Goal: Understand process/instructions

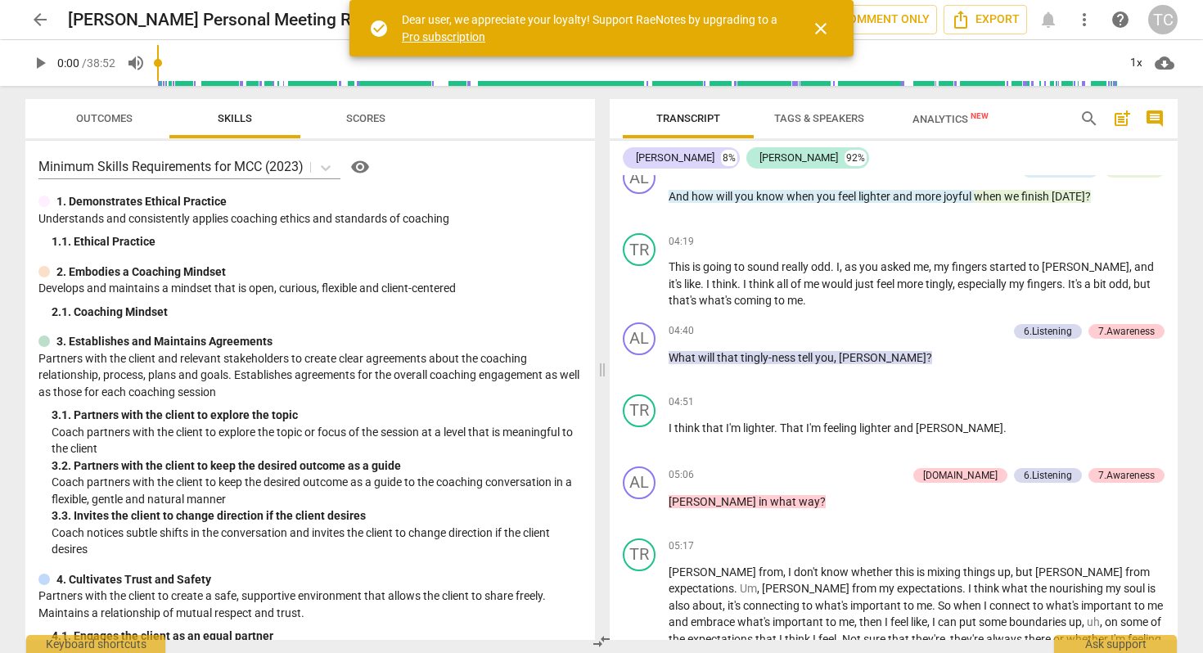
scroll to position [2, 0]
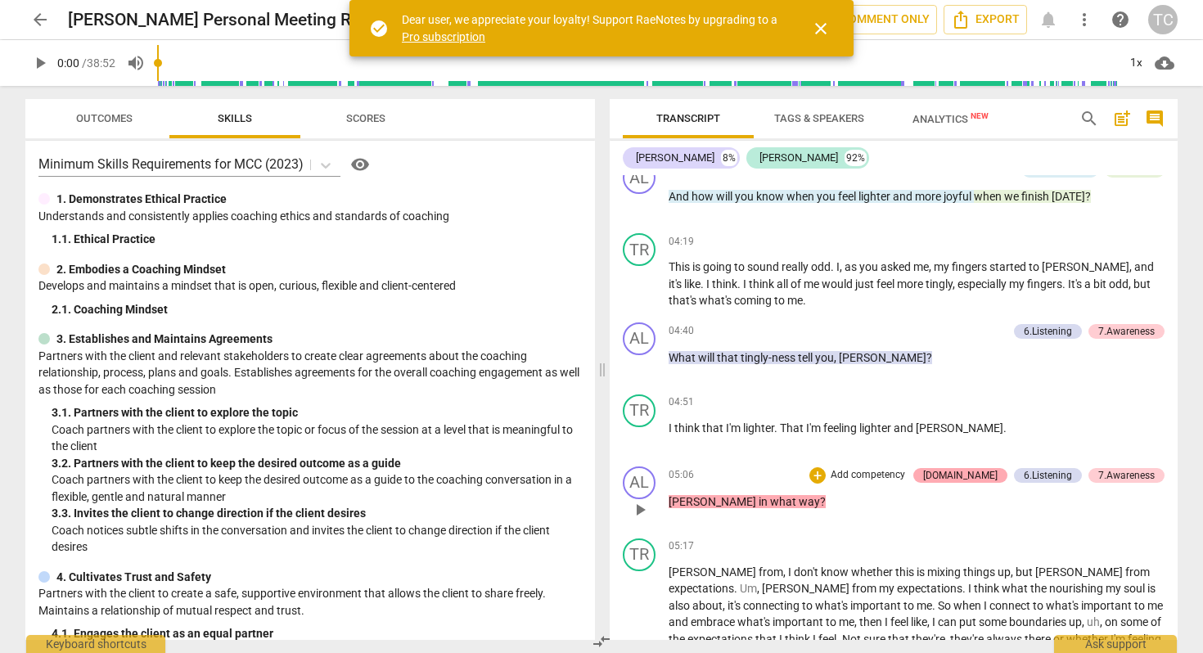
click at [972, 471] on div "[DOMAIN_NAME]" at bounding box center [960, 475] width 74 height 15
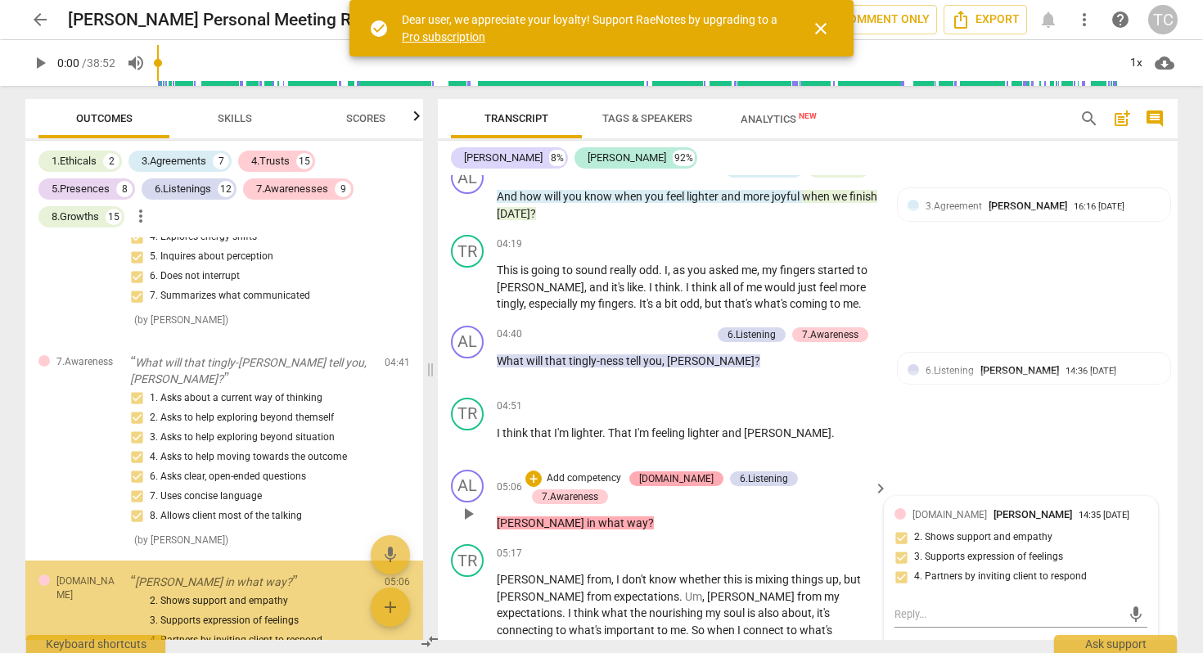
scroll to position [1689, 0]
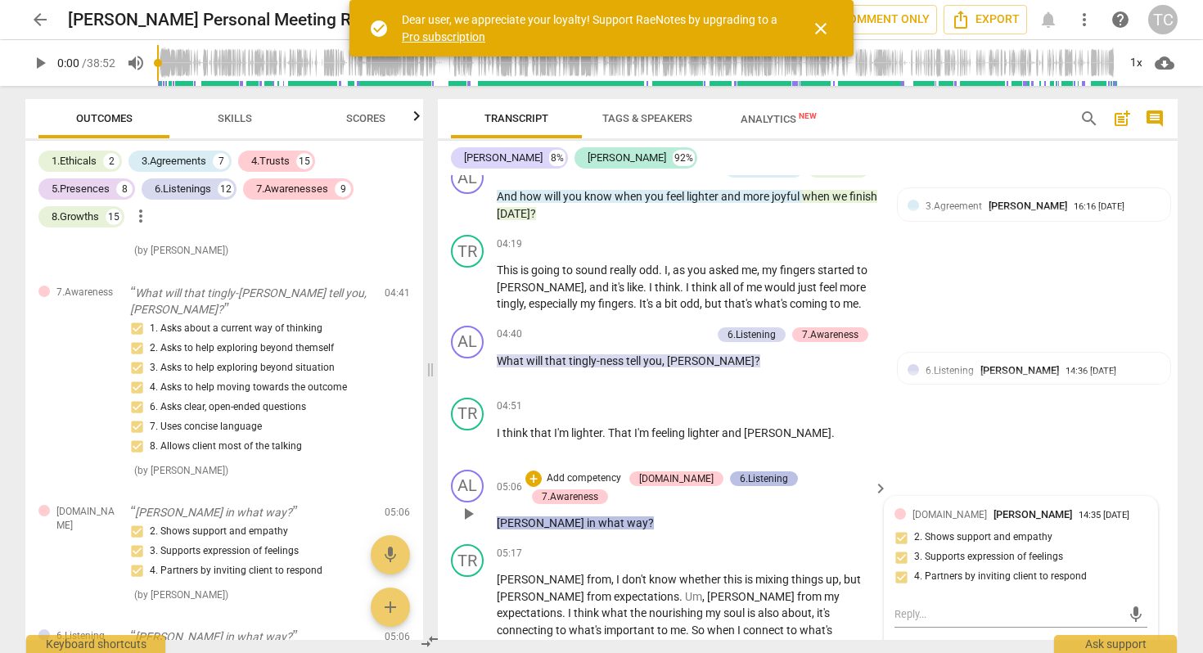
click at [749, 478] on div "6.Listening" at bounding box center [764, 478] width 48 height 15
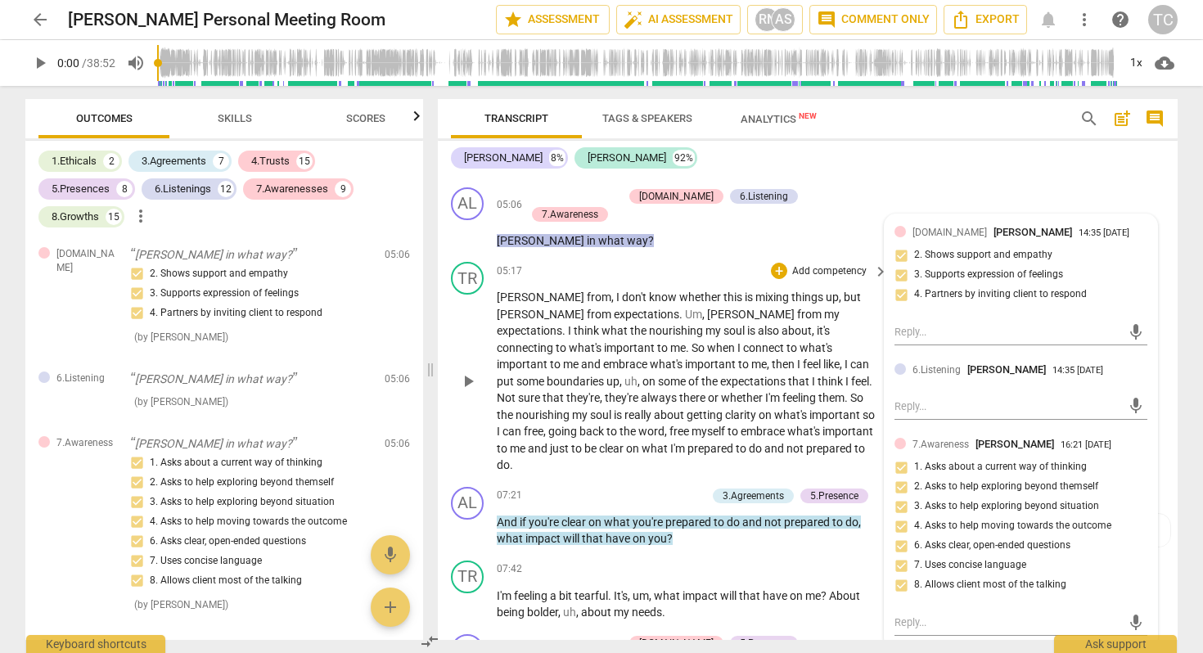
scroll to position [1548, 0]
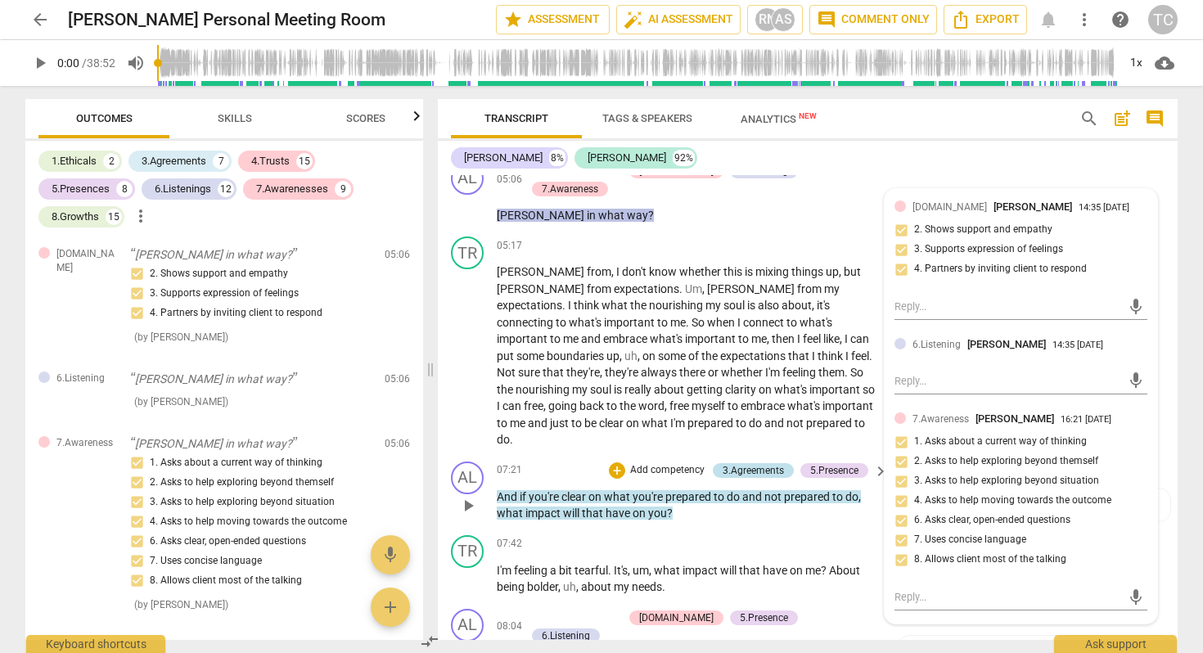
click at [751, 463] on div "3.Agreements" at bounding box center [753, 470] width 61 height 15
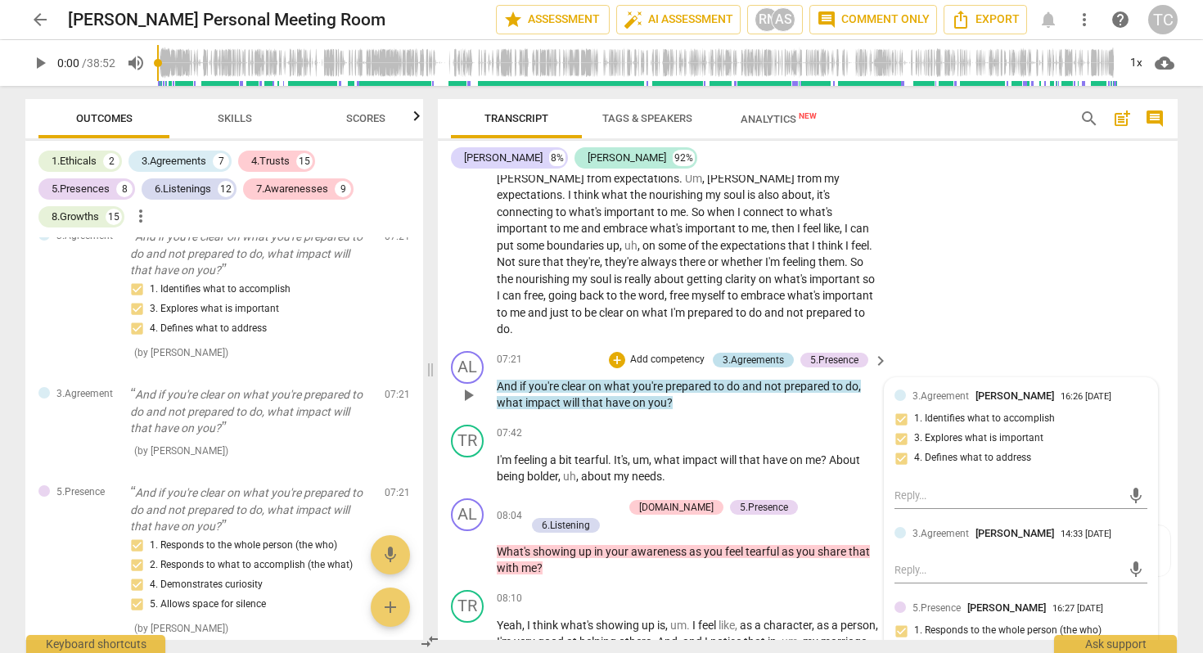
scroll to position [1667, 0]
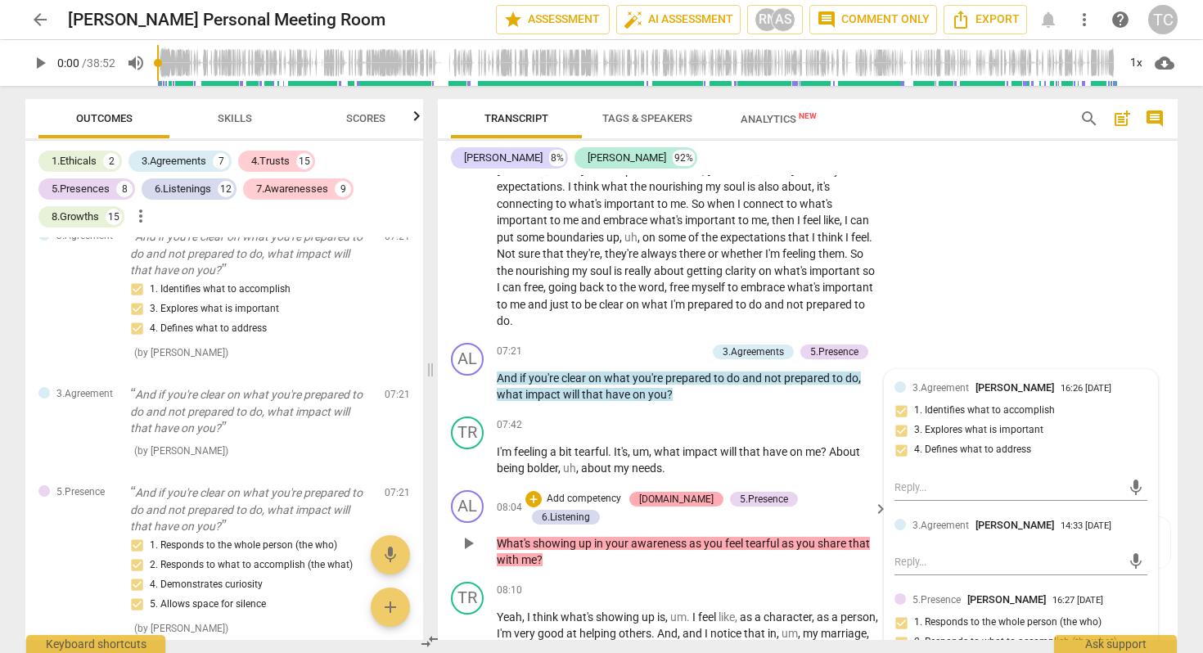
click at [697, 492] on div "[DOMAIN_NAME]" at bounding box center [676, 499] width 74 height 15
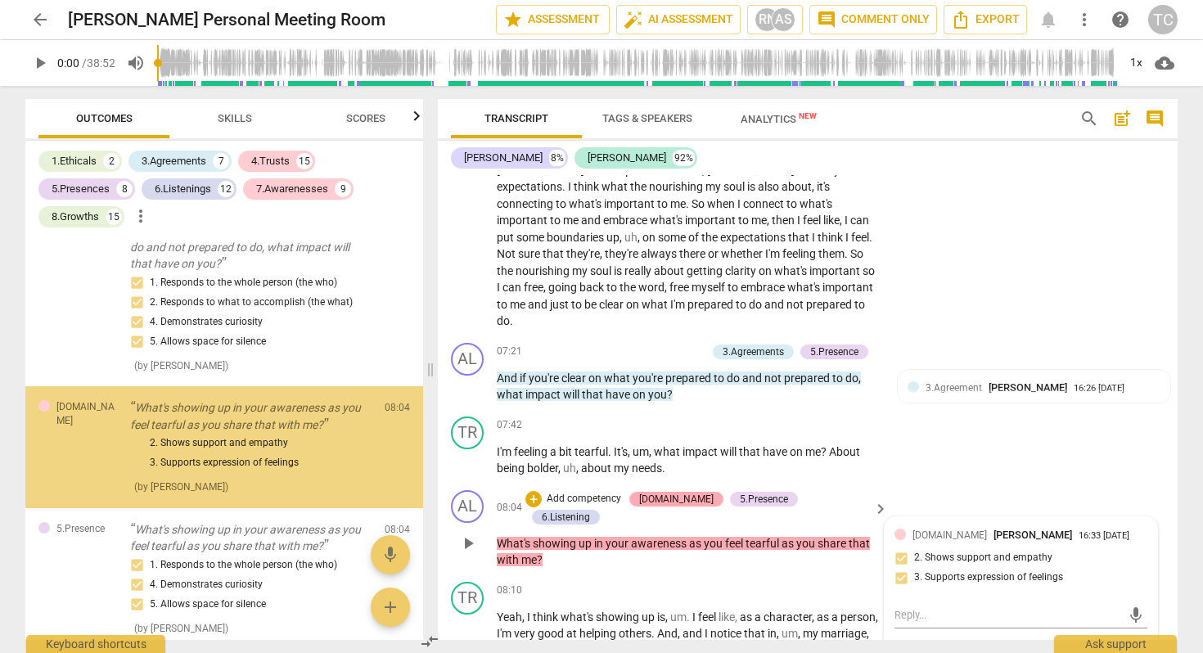
scroll to position [2645, 0]
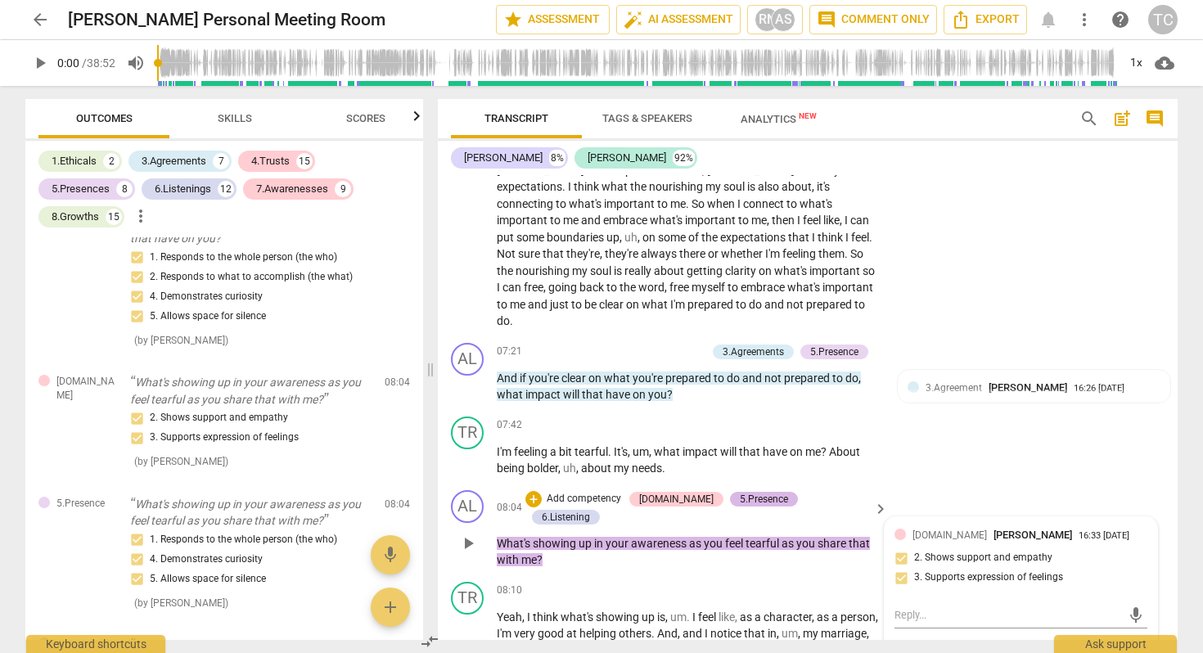
click at [752, 492] on div "5.Presence" at bounding box center [764, 499] width 48 height 15
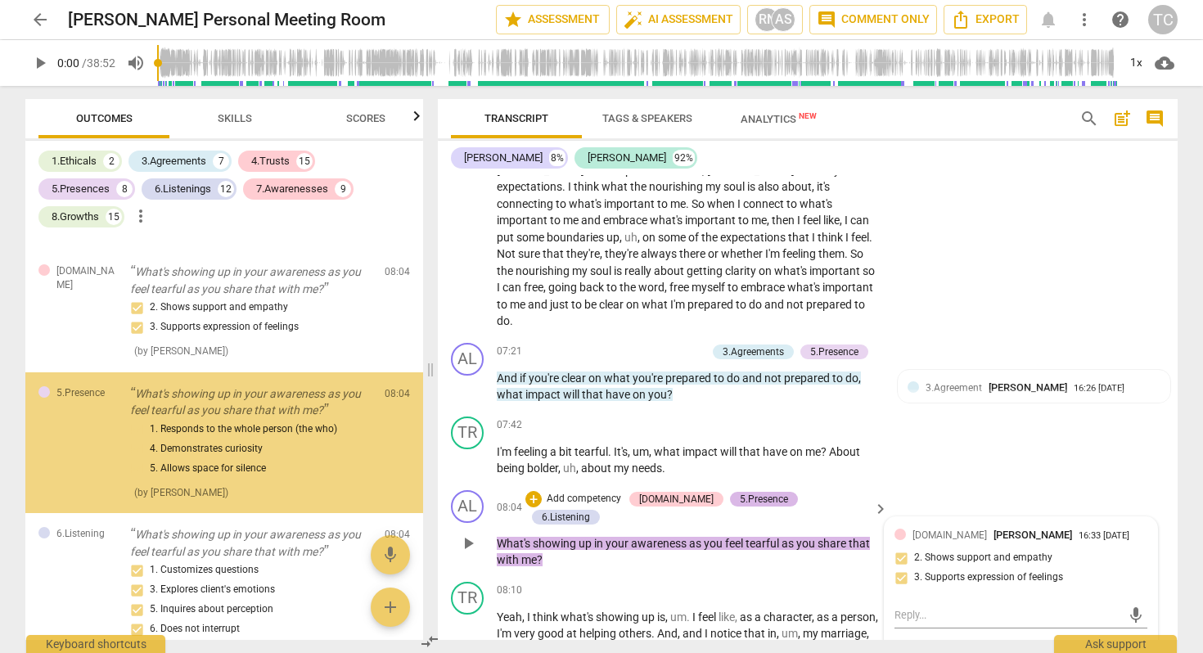
scroll to position [2776, 0]
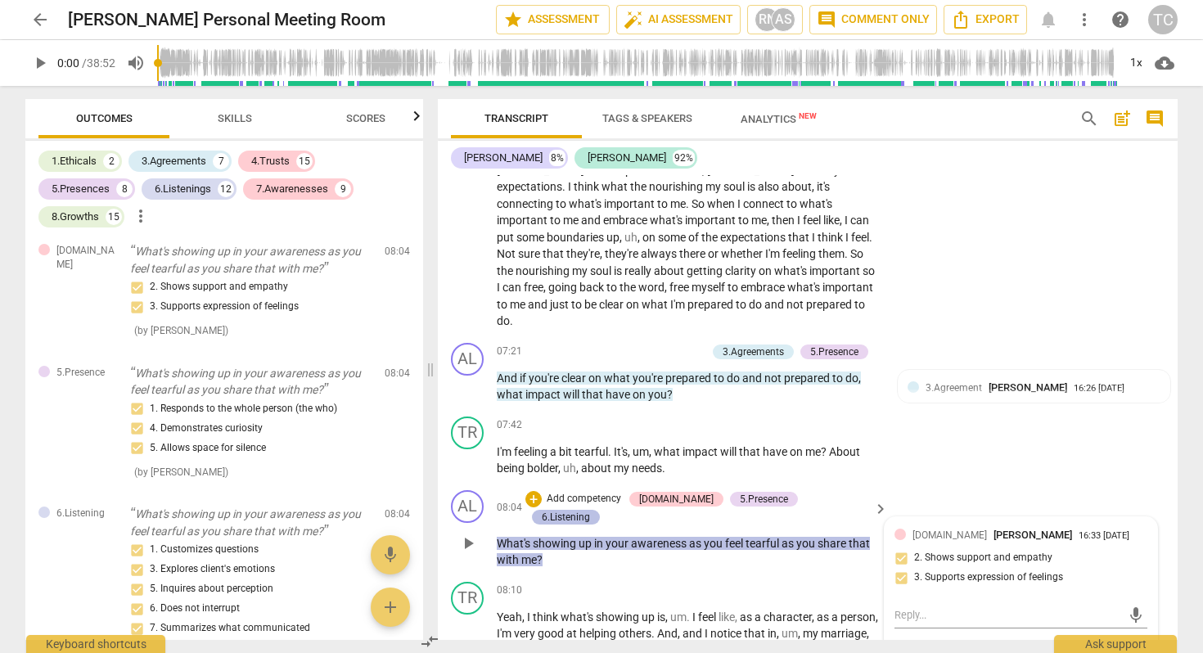
click at [590, 510] on div "6.Listening" at bounding box center [566, 517] width 48 height 15
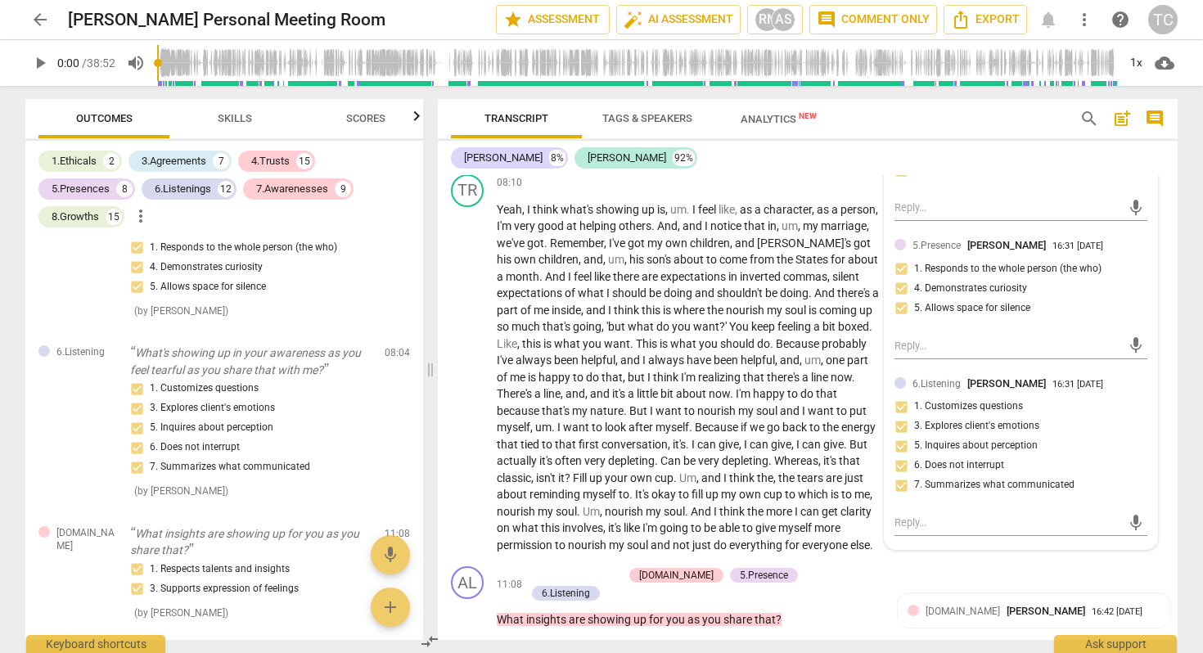
scroll to position [2091, 0]
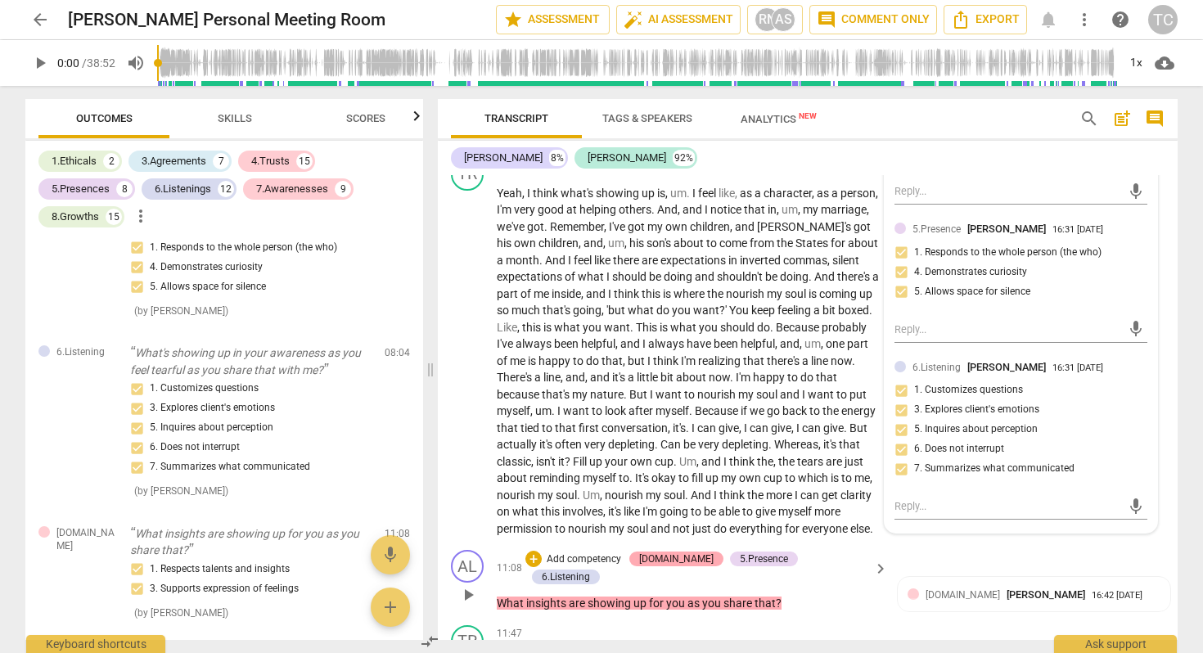
click at [690, 552] on div "[DOMAIN_NAME]" at bounding box center [676, 559] width 74 height 15
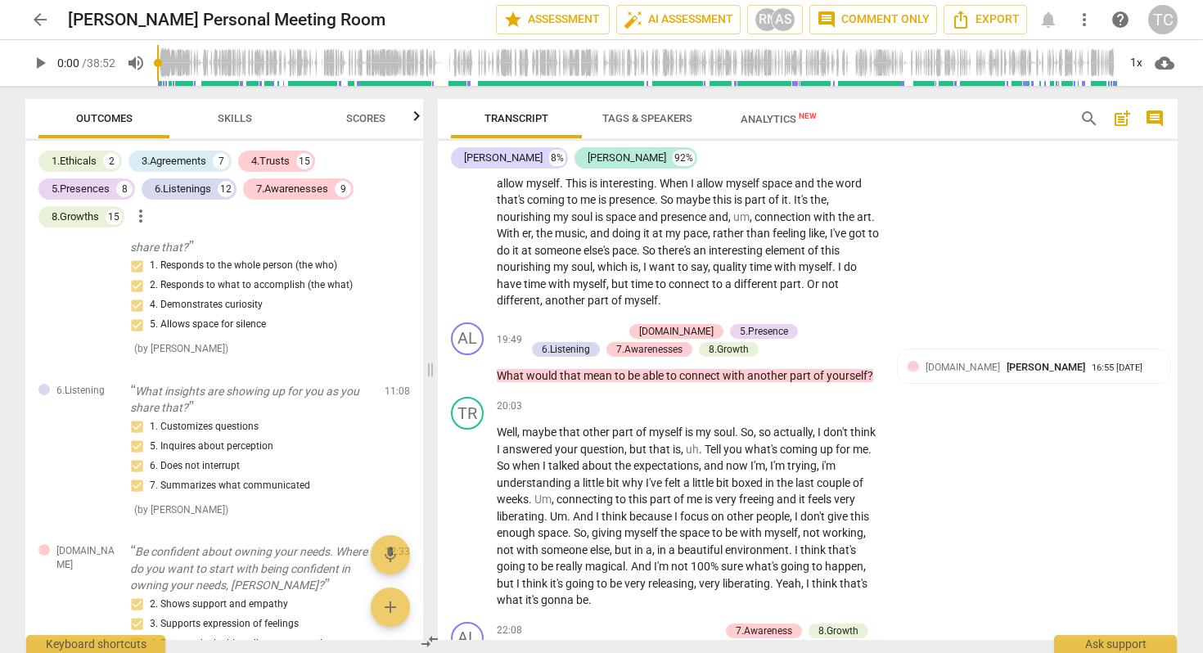
scroll to position [3206, 0]
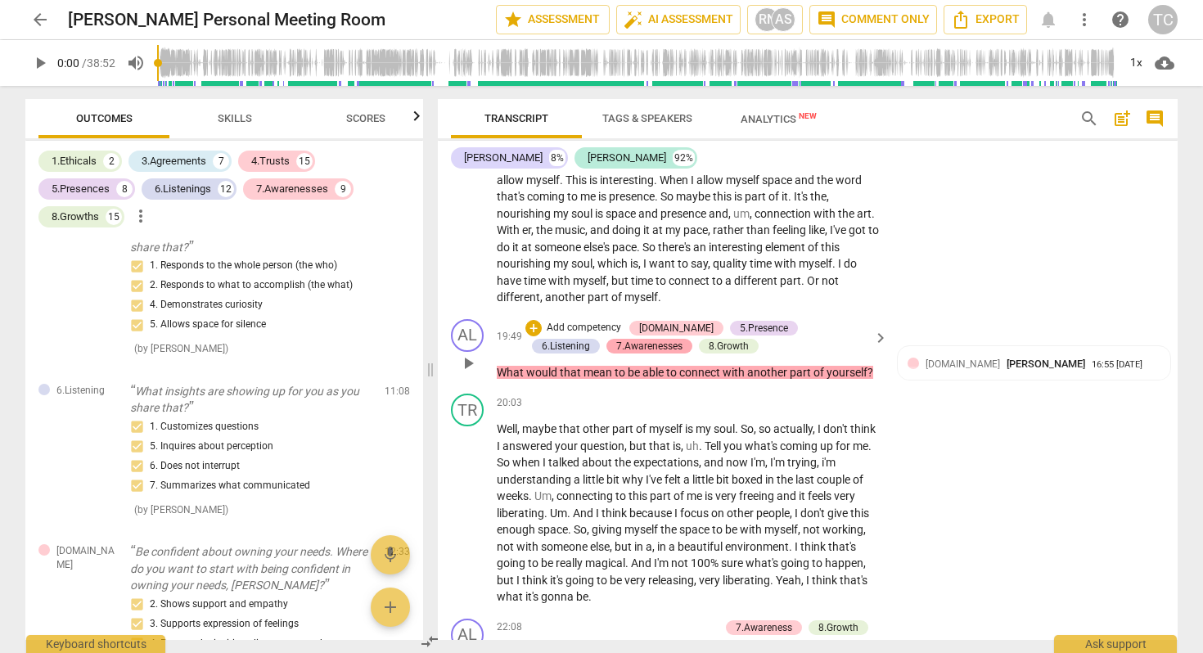
click at [616, 339] on div "7.Awarenesses" at bounding box center [649, 346] width 66 height 15
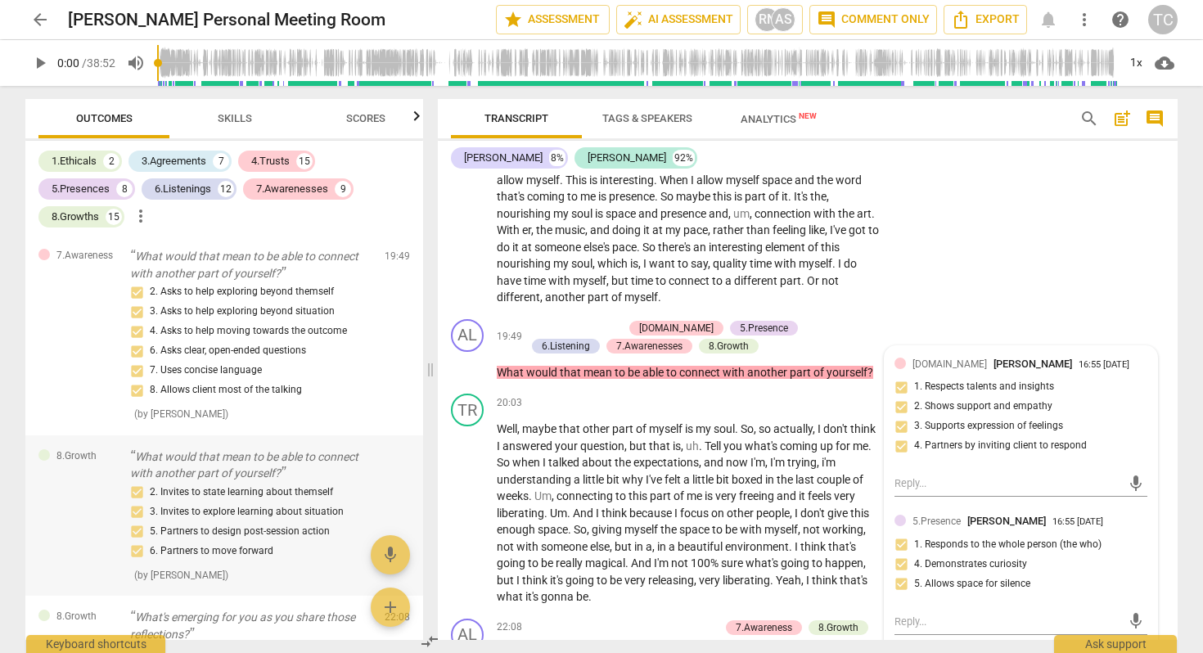
scroll to position [5212, 0]
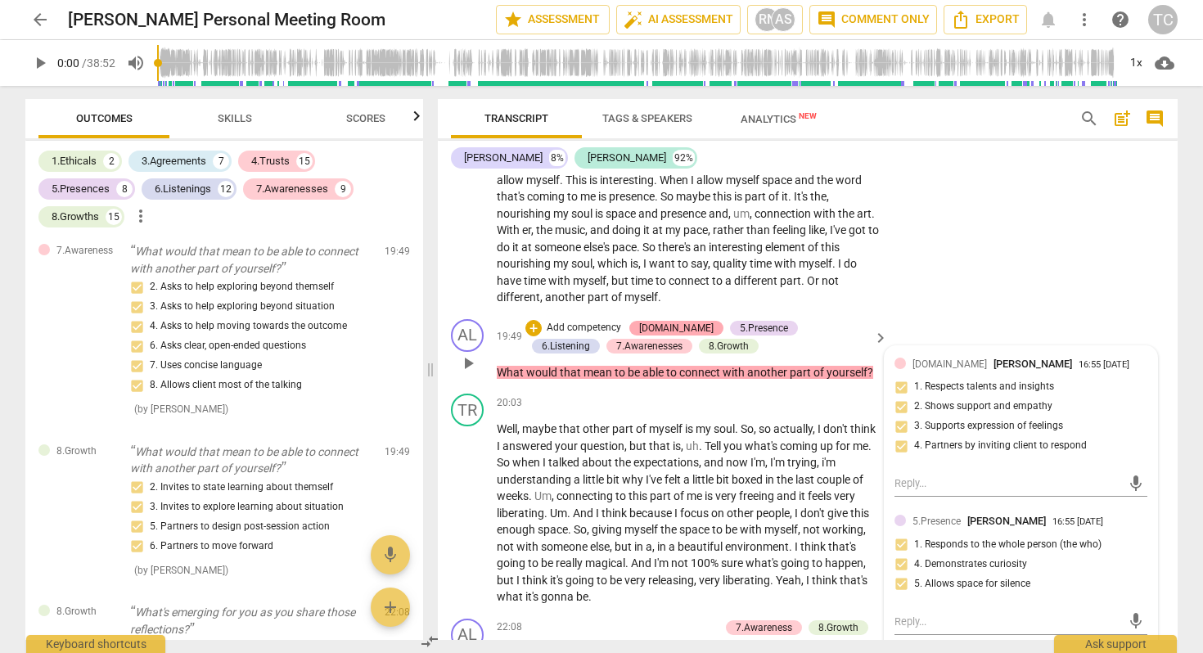
click at [651, 321] on div "[DOMAIN_NAME]" at bounding box center [676, 328] width 74 height 15
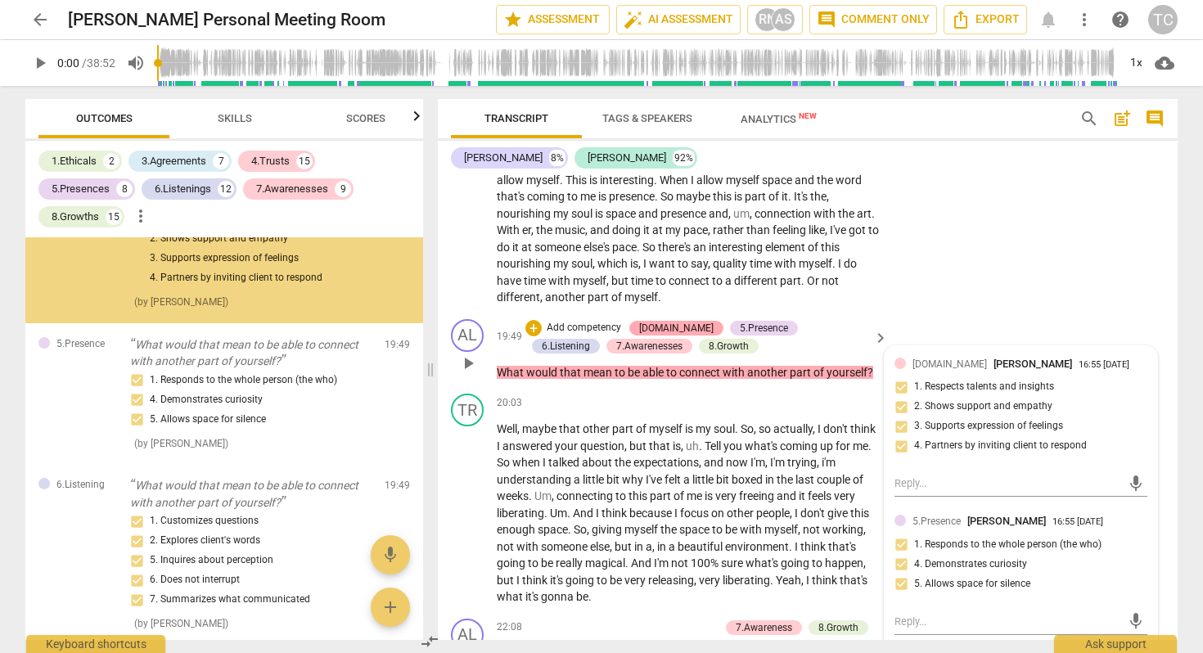
scroll to position [4438, 0]
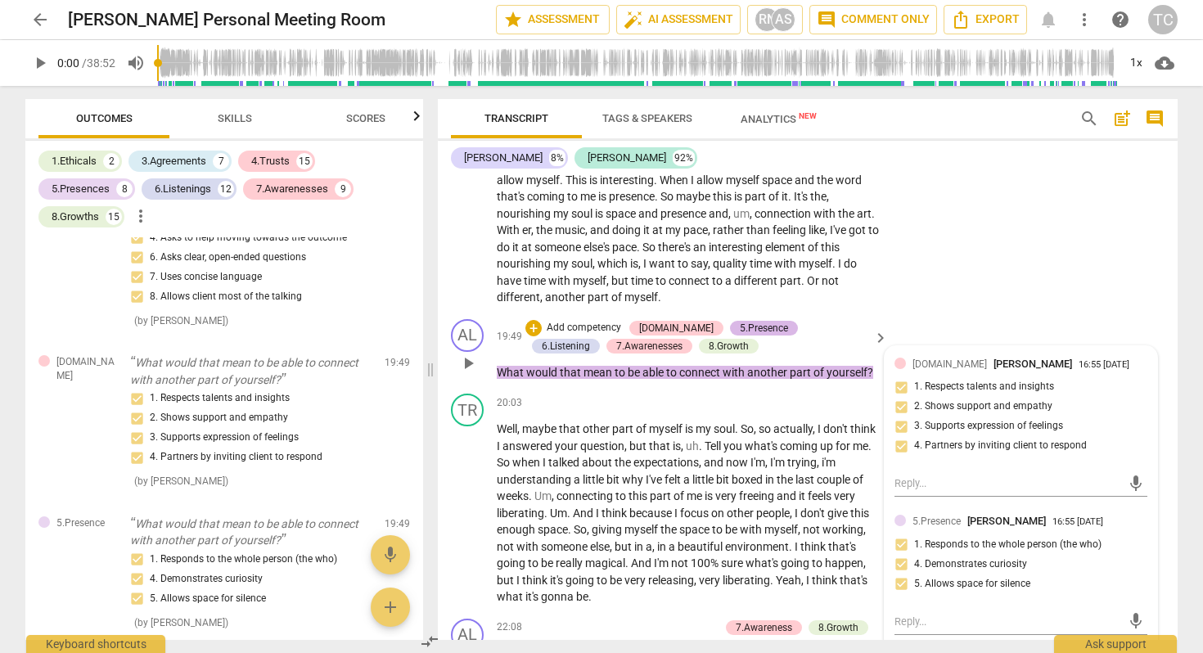
click at [740, 321] on div "5.Presence" at bounding box center [764, 328] width 48 height 15
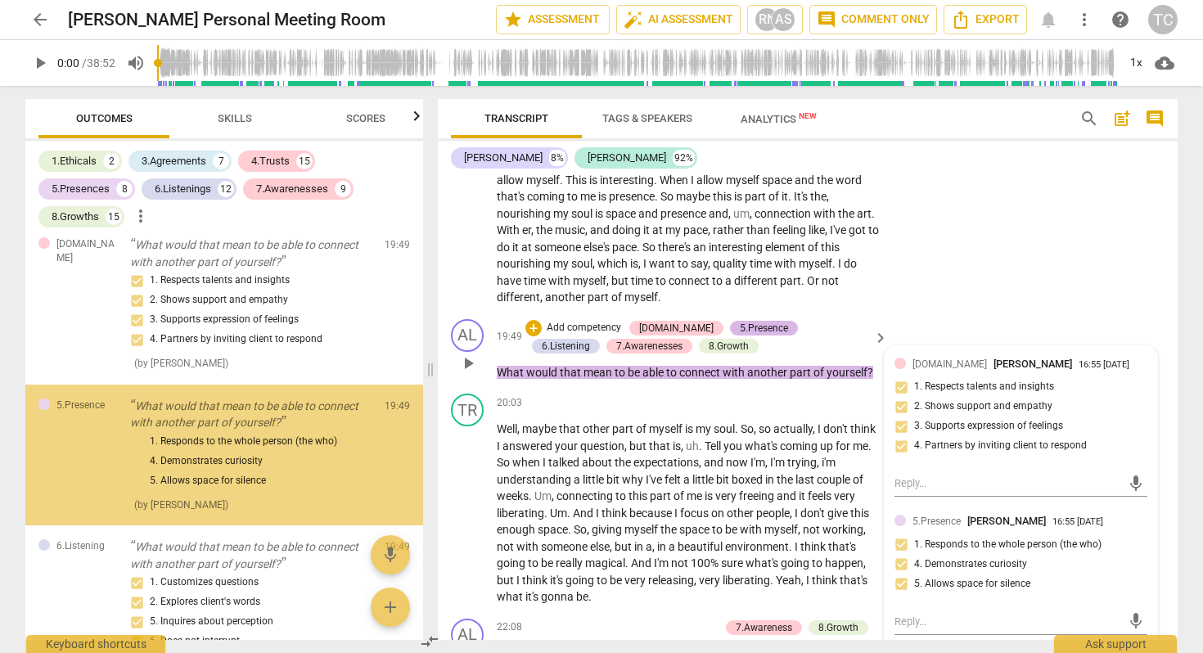
scroll to position [4589, 0]
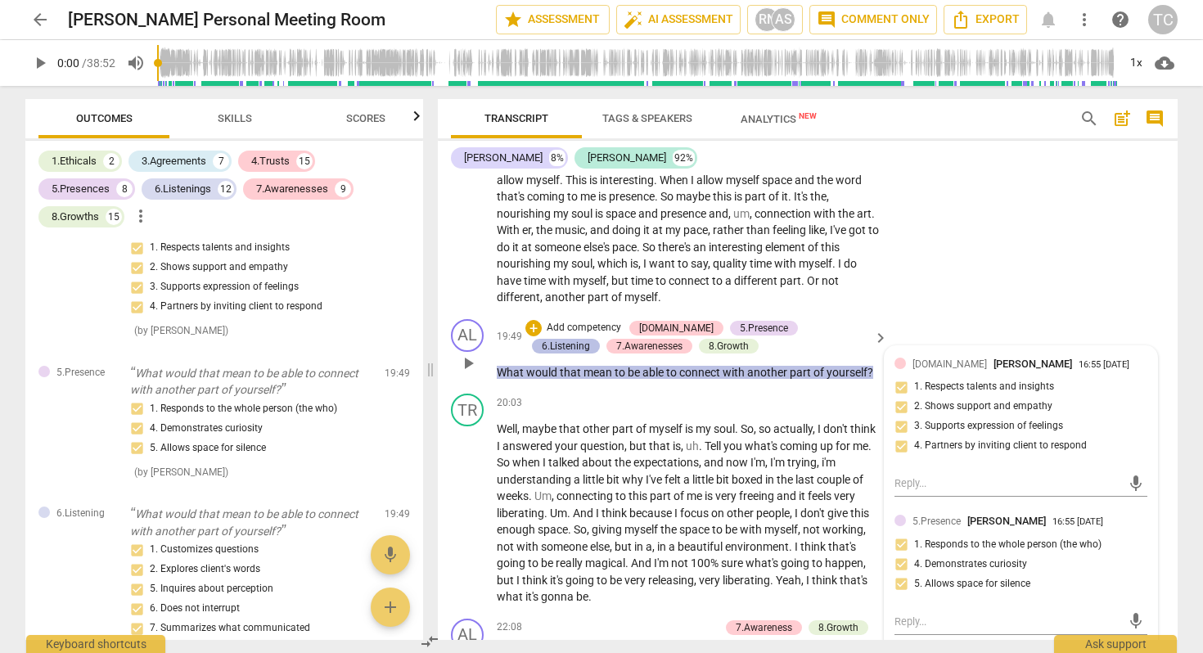
click at [590, 339] on div "6.Listening" at bounding box center [566, 346] width 48 height 15
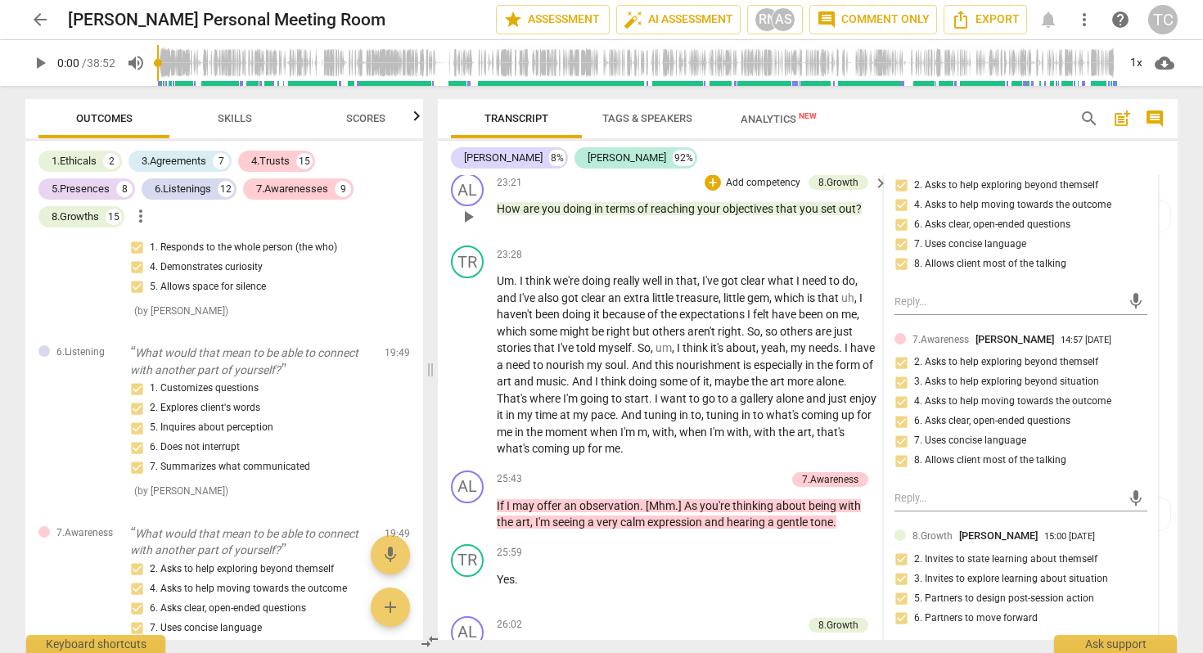
scroll to position [3882, 0]
click at [654, 515] on span "expression" at bounding box center [675, 521] width 57 height 13
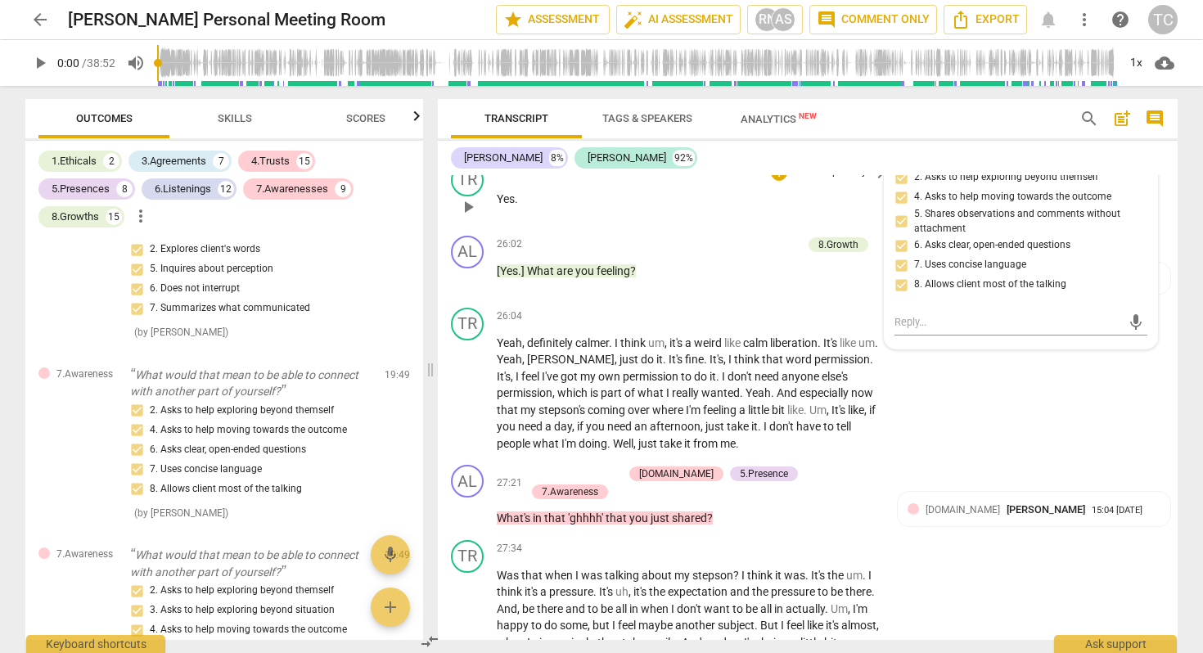
scroll to position [4274, 0]
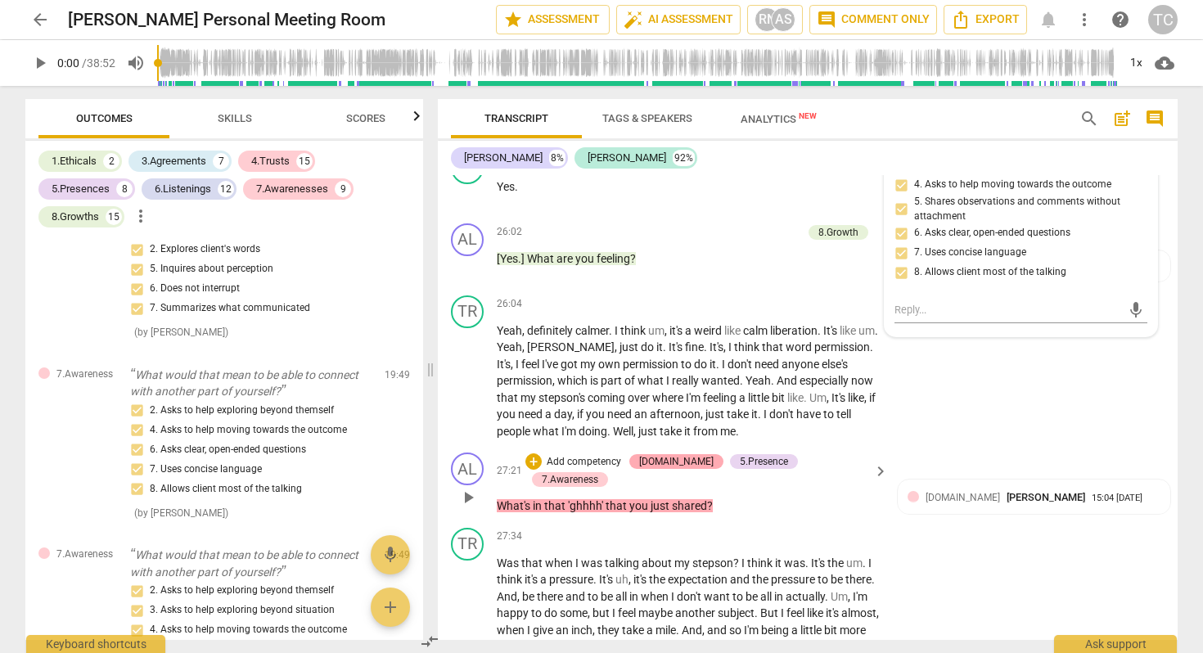
click at [684, 454] on div "[DOMAIN_NAME]" at bounding box center [676, 461] width 74 height 15
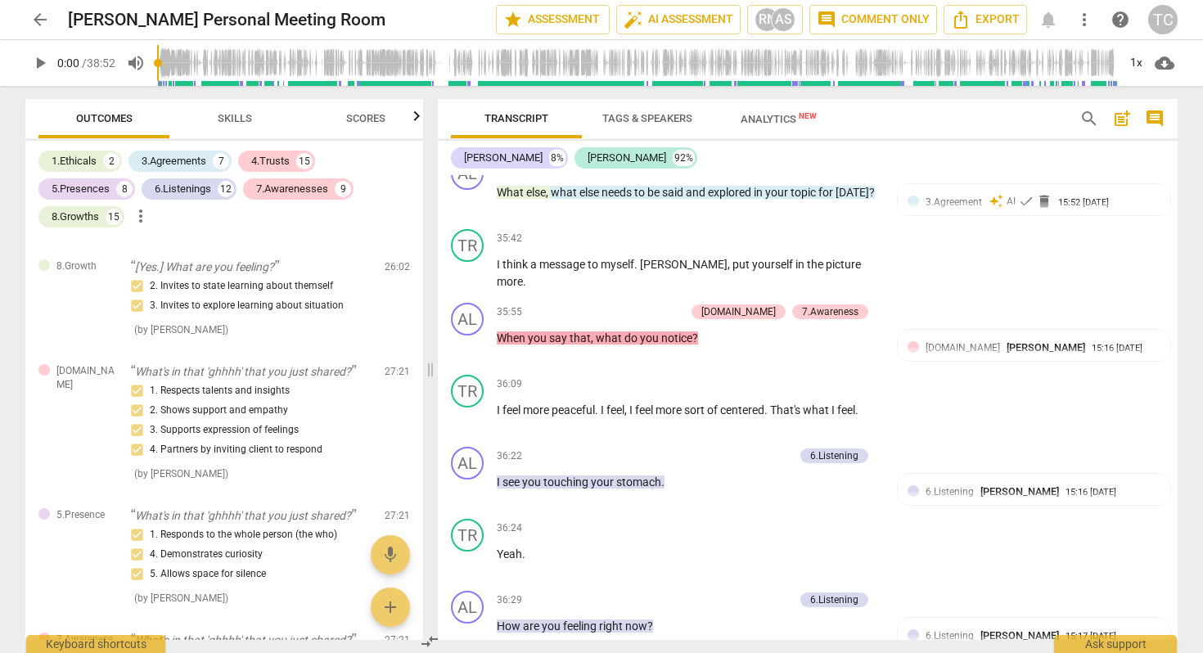
scroll to position [5802, 0]
